Goal: Information Seeking & Learning: Check status

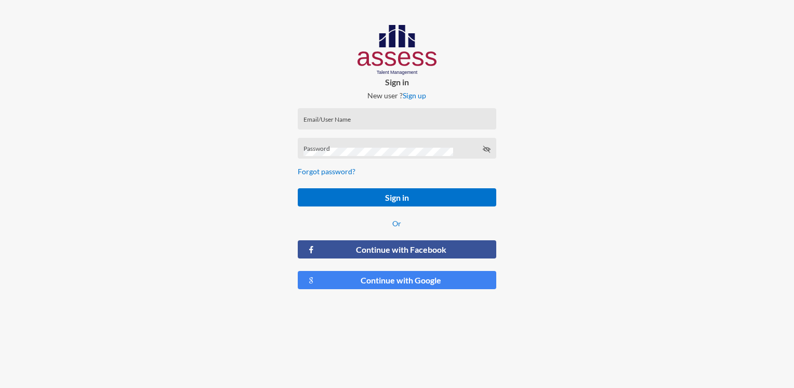
drag, startPoint x: 354, startPoint y: 203, endPoint x: 358, endPoint y: 207, distance: 5.5
click at [355, 200] on button "Sign in" at bounding box center [397, 197] width 198 height 18
click at [345, 116] on div "Email/User Name" at bounding box center [396, 121] width 187 height 16
click at [363, 123] on input "Email/User Name" at bounding box center [396, 122] width 187 height 8
paste input "HAH – Talent Map"
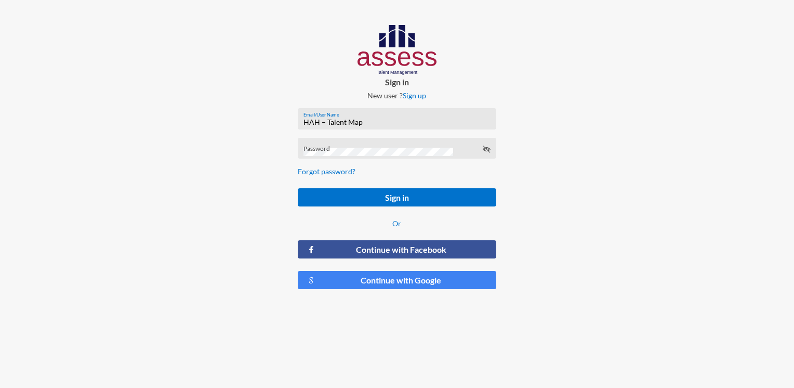
type input "HAH – Talent Map"
click at [340, 148] on div "Password" at bounding box center [396, 151] width 187 height 16
click at [483, 148] on icon at bounding box center [486, 149] width 8 height 8
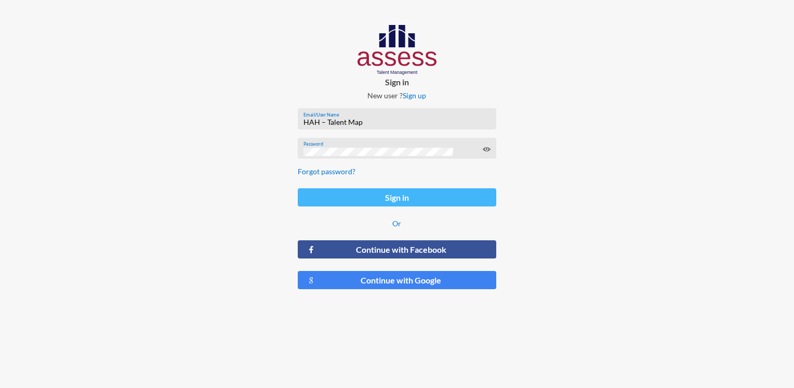
click at [374, 202] on button "Sign in" at bounding box center [397, 197] width 198 height 18
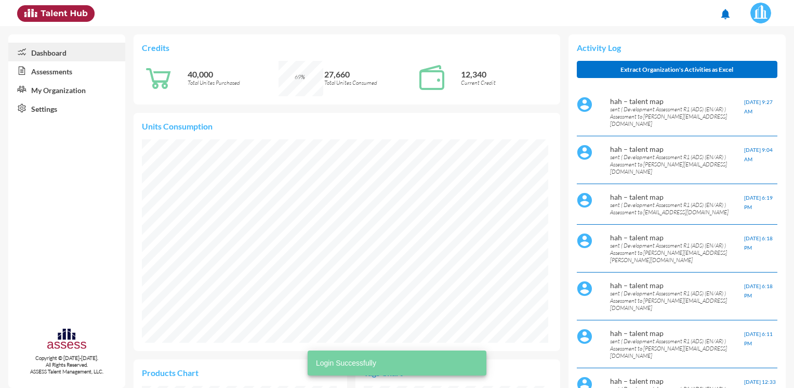
scroll to position [35, 45]
click at [64, 77] on link "Assessments" at bounding box center [66, 70] width 117 height 19
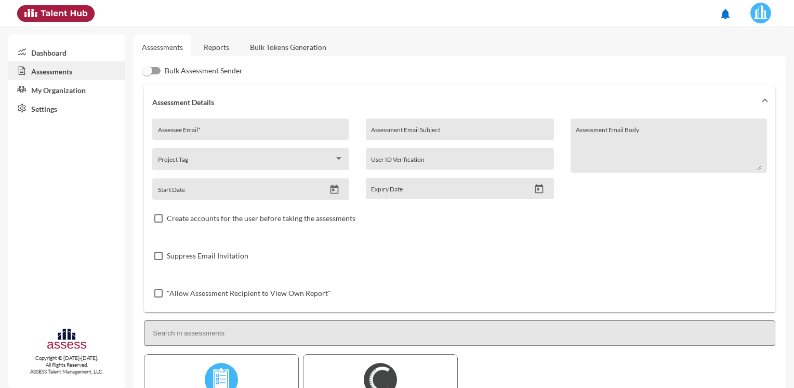
drag, startPoint x: 215, startPoint y: 36, endPoint x: 216, endPoint y: 41, distance: 5.3
click at [215, 36] on link "Reports" at bounding box center [216, 46] width 42 height 25
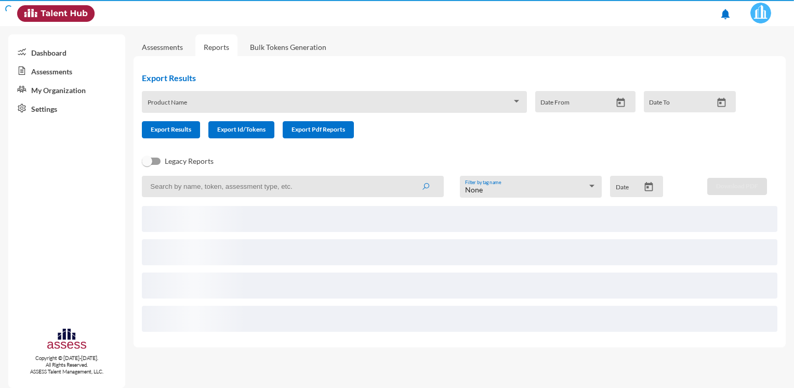
click at [216, 49] on link "Reports" at bounding box center [216, 46] width 42 height 25
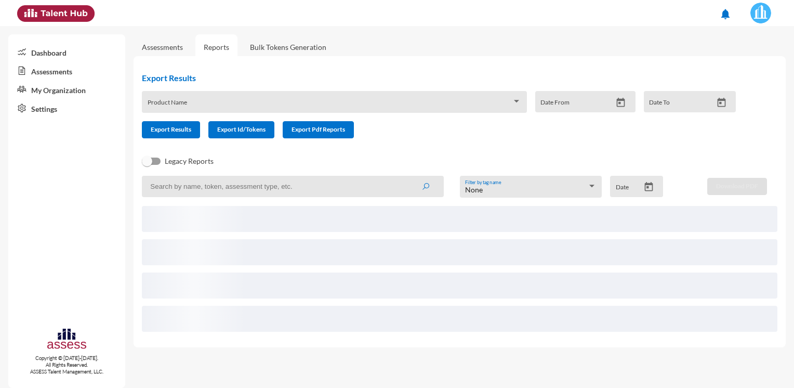
click at [207, 190] on input at bounding box center [293, 186] width 302 height 21
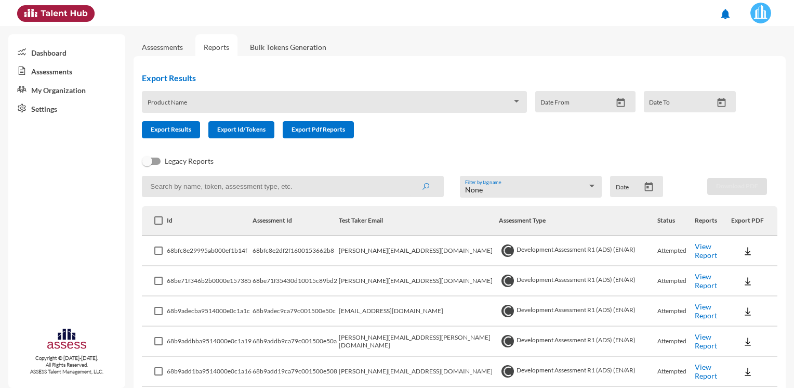
click at [208, 190] on input at bounding box center [293, 186] width 302 height 21
paste input "Ahmed Abdellatef Saeed Abdelfatah, HAC <ahmed.abdellatef@hassanallam.com>"
drag, startPoint x: 287, startPoint y: 188, endPoint x: 100, endPoint y: 190, distance: 187.6
click at [100, 190] on mat-sidenav-container "Dashboard Assessments My Organization Settings Copyright © 2015-2024. All Right…" at bounding box center [397, 207] width 794 height 362
click at [261, 186] on input "Ahmed Abdellatef Saeed Abdelfatah, HAC <ahmed.abdellatef@hassanallam.com>" at bounding box center [293, 186] width 302 height 21
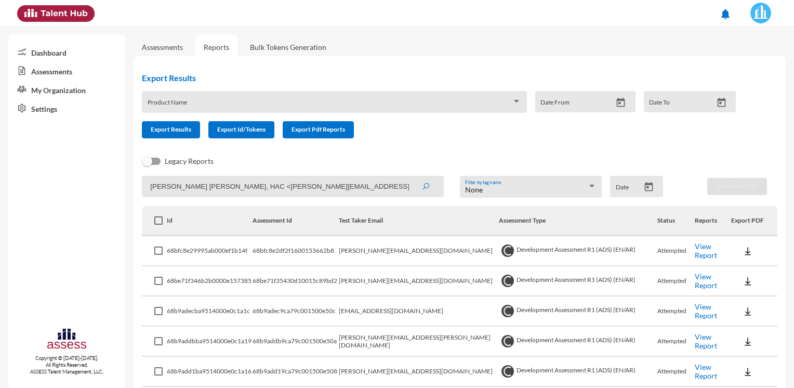
click at [290, 188] on input "Ahmed Abdellatef Saeed Abdelfatah, HAC <ahmed.abdellatef@hassanallam.com>" at bounding box center [293, 186] width 302 height 21
click at [285, 188] on input "Ahmed Abdellatef Saeed Abdelfatah, HAC <ahmed.abdellatef@hassanallam.com>" at bounding box center [293, 186] width 302 height 21
drag, startPoint x: 285, startPoint y: 187, endPoint x: 207, endPoint y: 186, distance: 77.4
click at [156, 186] on input "Ahmed Abdellatef Saeed Abdelfatah, HAC <ahmed.abdellatef@hassanallam.com>" at bounding box center [293, 186] width 302 height 21
click at [261, 187] on input "Ahmed Abdellatef Saeed Abdelfatah, HAC <ahmed.abdellatef@hassanallam.com>" at bounding box center [293, 186] width 302 height 21
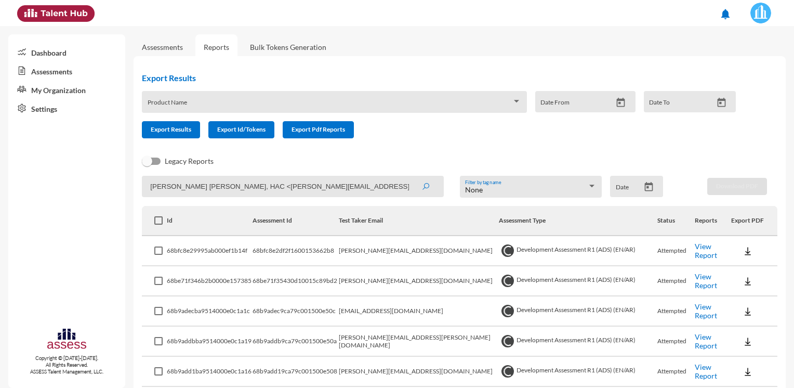
click at [285, 186] on input "Ahmed Abdellatef Saeed Abdelfatah, HAC <ahmed.abdellatef@hassanallam.com>" at bounding box center [293, 186] width 302 height 21
click at [287, 188] on input "ahmed.abdellatef@hassanallam.com>" at bounding box center [293, 186] width 302 height 21
type input "ahmed.abdellatef@hassanallam.com"
click at [409, 177] on button "submit" at bounding box center [425, 186] width 33 height 19
